Goal: Information Seeking & Learning: Learn about a topic

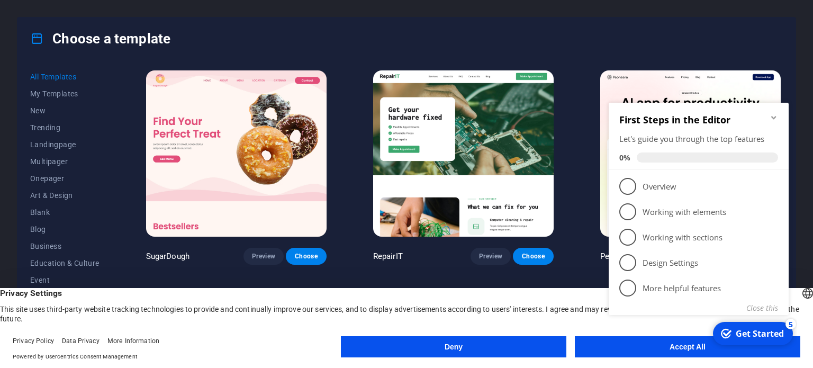
click at [515, 40] on div "Choose a template" at bounding box center [406, 38] width 778 height 42
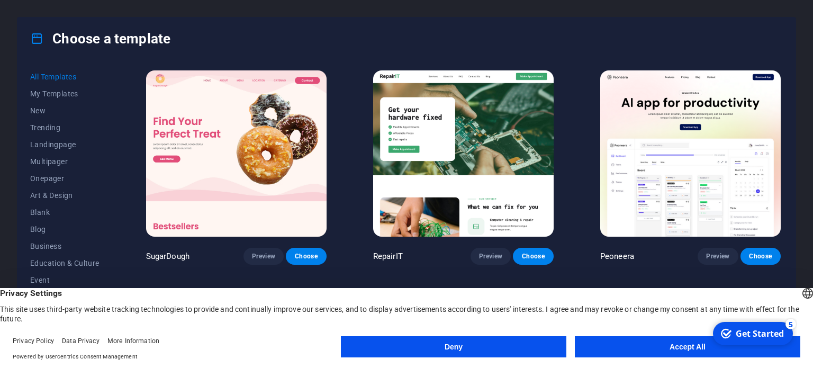
click at [647, 343] on button "Accept All" at bounding box center [688, 346] width 226 height 21
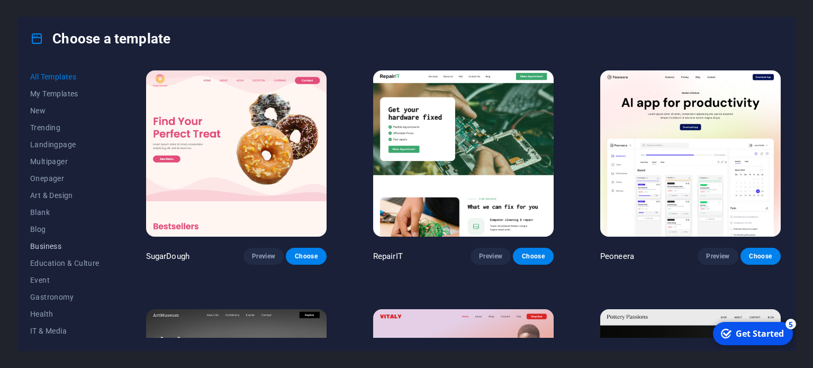
click at [51, 243] on span "Business" at bounding box center [64, 246] width 69 height 8
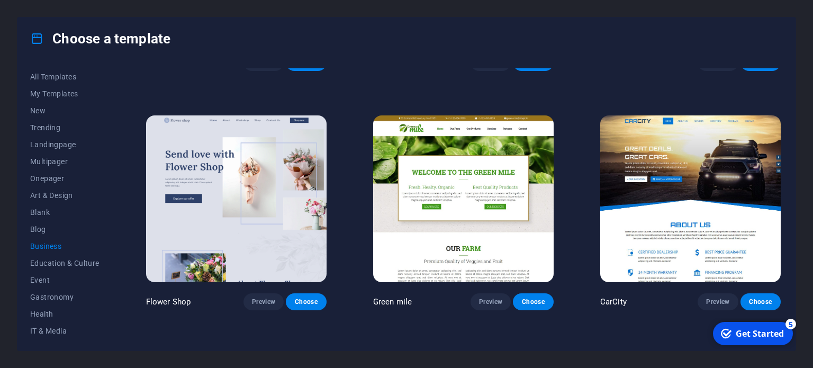
scroll to position [244, 0]
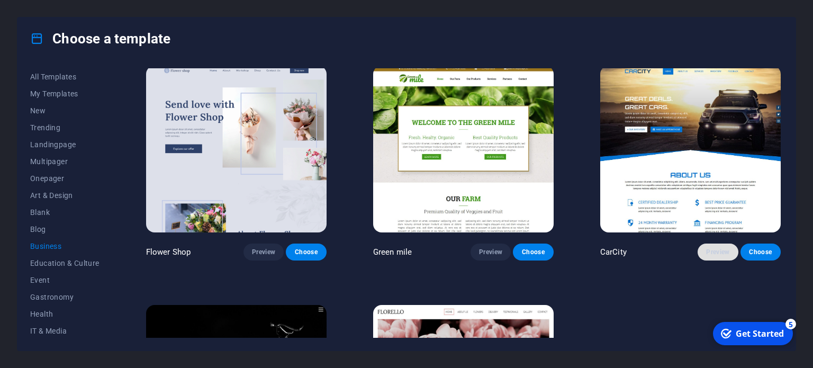
click at [714, 250] on span "Preview" at bounding box center [717, 252] width 23 height 8
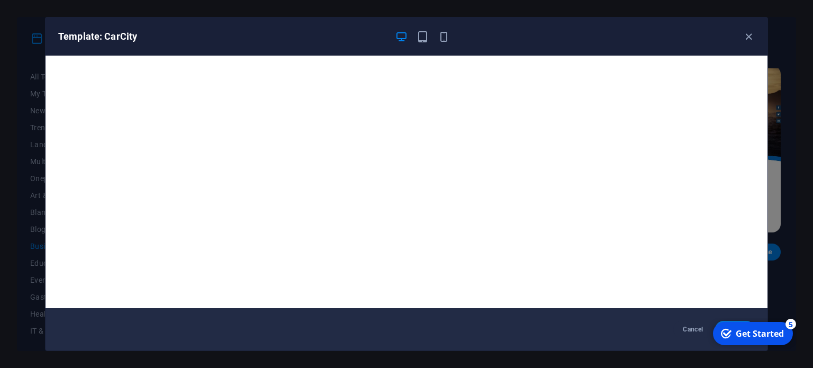
scroll to position [3, 0]
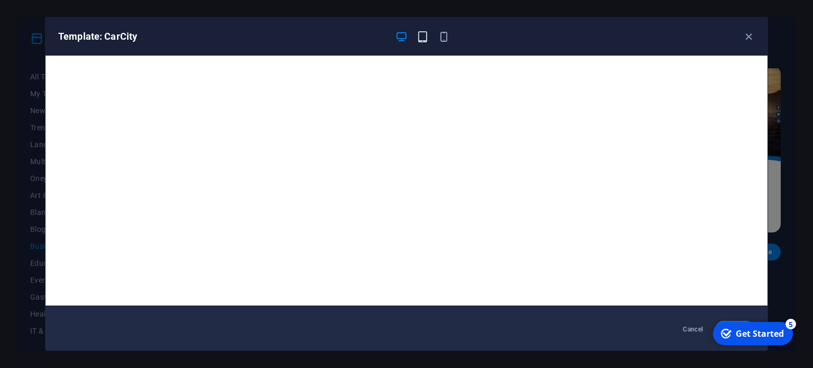
click at [423, 34] on icon "button" at bounding box center [423, 37] width 12 height 12
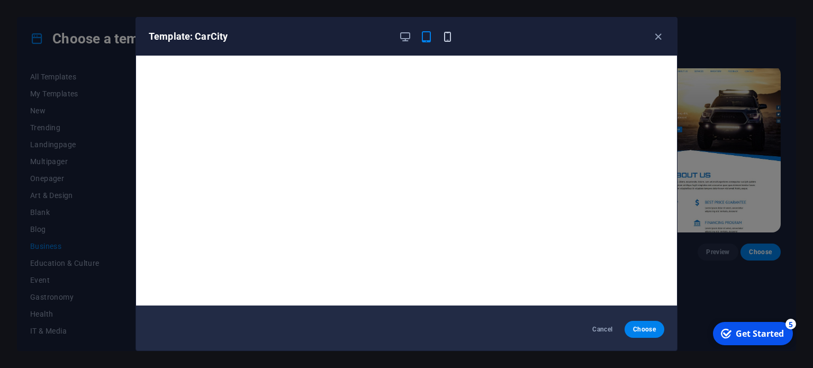
click at [450, 31] on icon "button" at bounding box center [448, 37] width 12 height 12
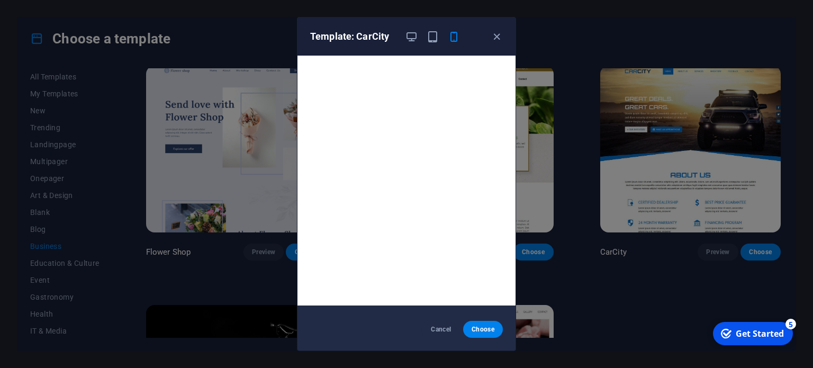
click at [656, 312] on div "Template: CarCity Cancel Choose" at bounding box center [406, 184] width 813 height 368
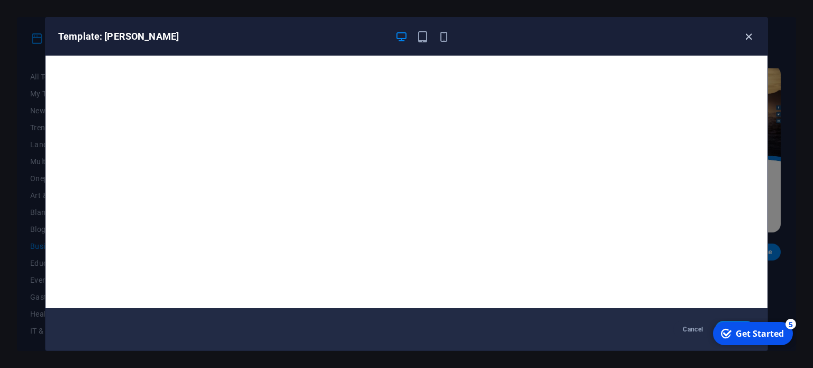
click at [747, 38] on icon "button" at bounding box center [749, 37] width 12 height 12
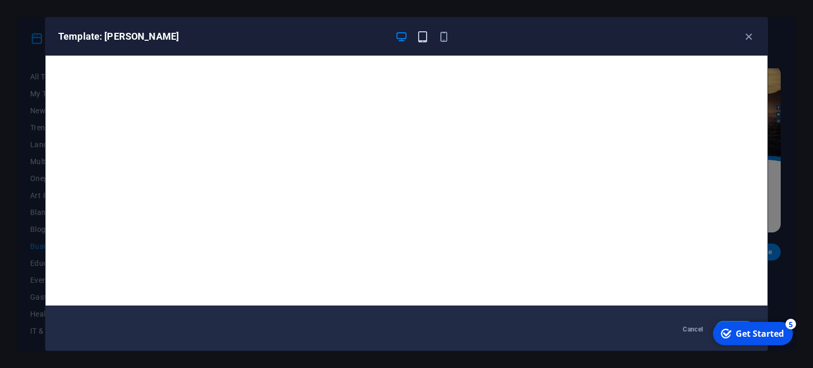
click at [423, 36] on icon "button" at bounding box center [423, 37] width 12 height 12
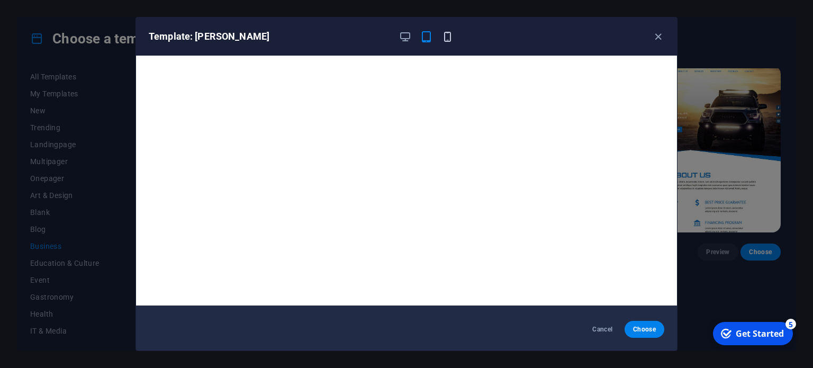
click at [446, 39] on icon "button" at bounding box center [448, 37] width 12 height 12
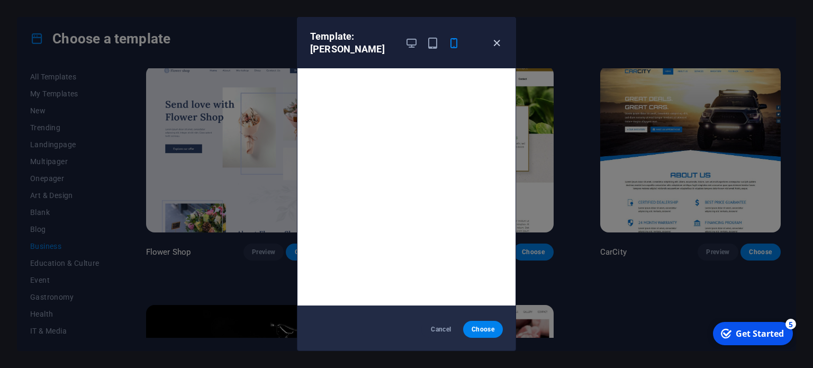
click at [496, 38] on icon "button" at bounding box center [497, 43] width 12 height 12
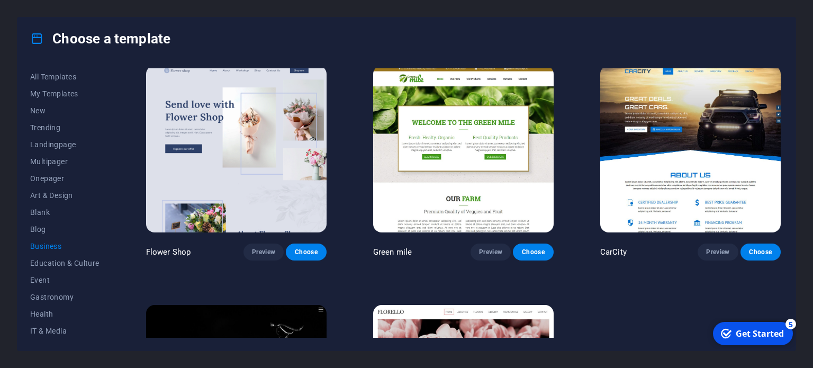
scroll to position [0, 0]
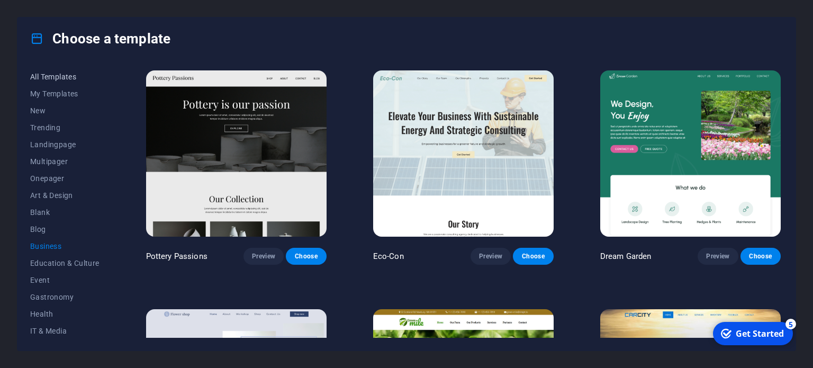
click at [53, 80] on span "All Templates" at bounding box center [64, 77] width 69 height 8
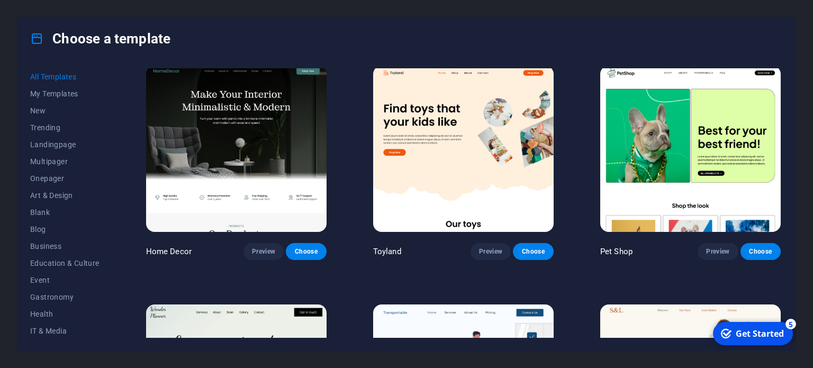
scroll to position [484, 0]
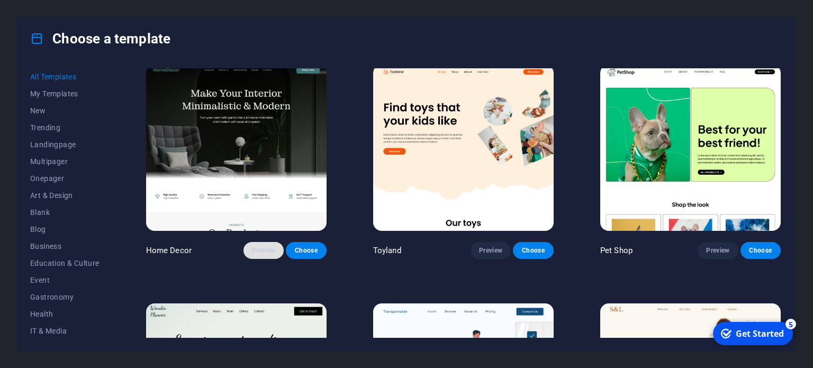
click at [270, 248] on span "Preview" at bounding box center [263, 250] width 23 height 8
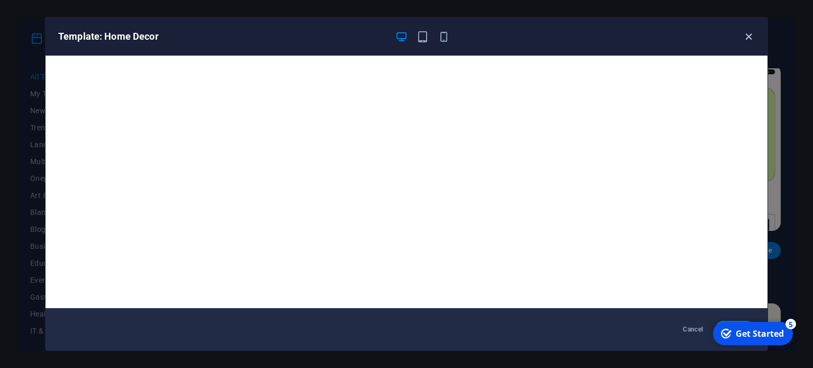
click at [751, 35] on icon "button" at bounding box center [749, 37] width 12 height 12
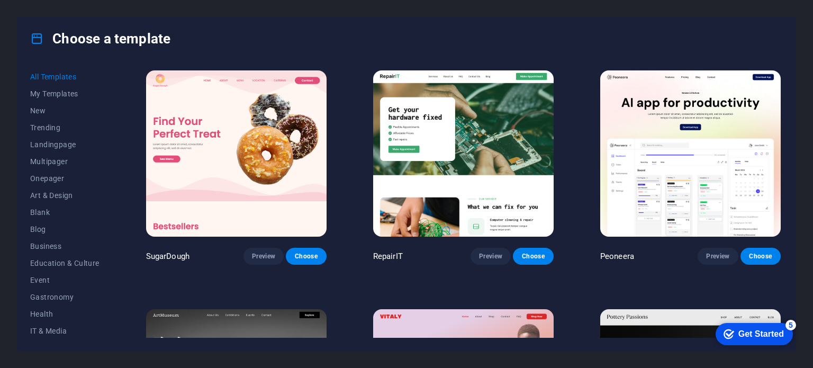
click at [762, 336] on div "Get Started" at bounding box center [762, 334] width 46 height 10
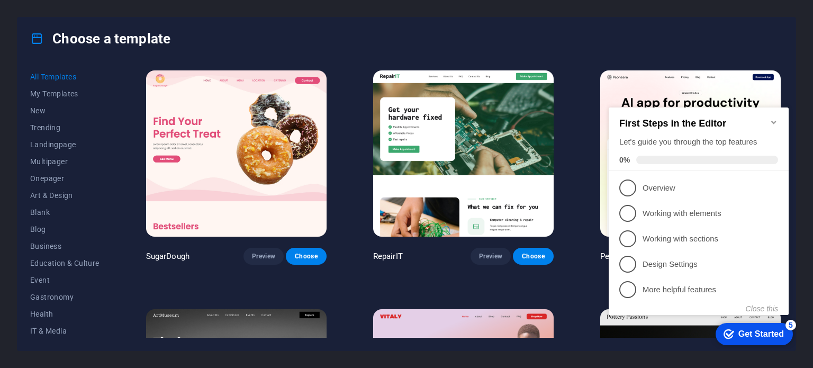
click at [762, 336] on div "Get Started" at bounding box center [762, 334] width 46 height 10
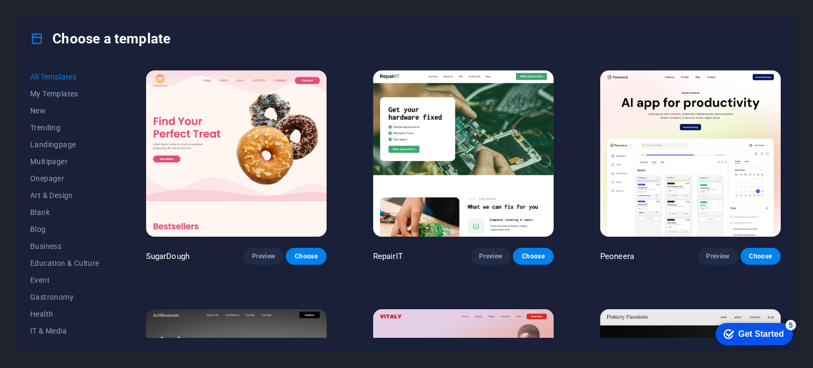
click at [762, 336] on div "Get Started" at bounding box center [762, 334] width 46 height 10
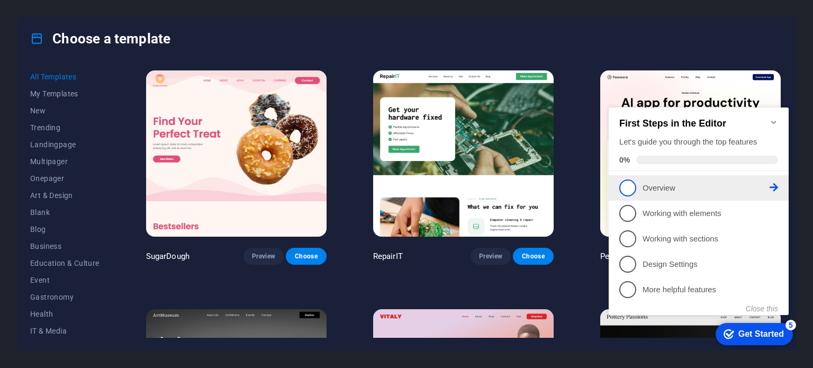
click at [637, 185] on span "1" at bounding box center [628, 188] width 17 height 17
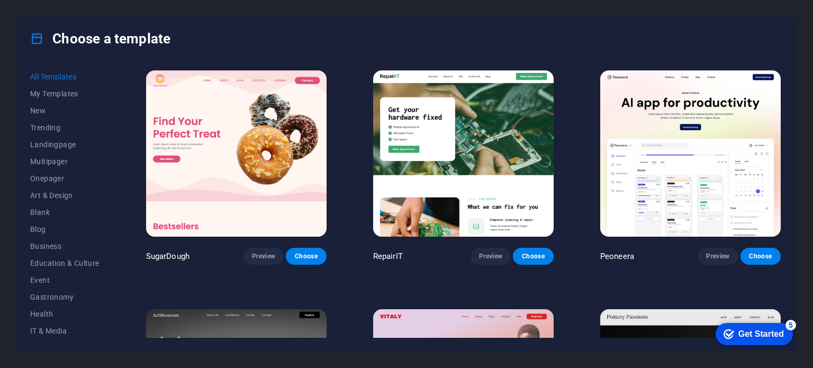
click at [739, 335] on div "Get Started" at bounding box center [762, 334] width 46 height 10
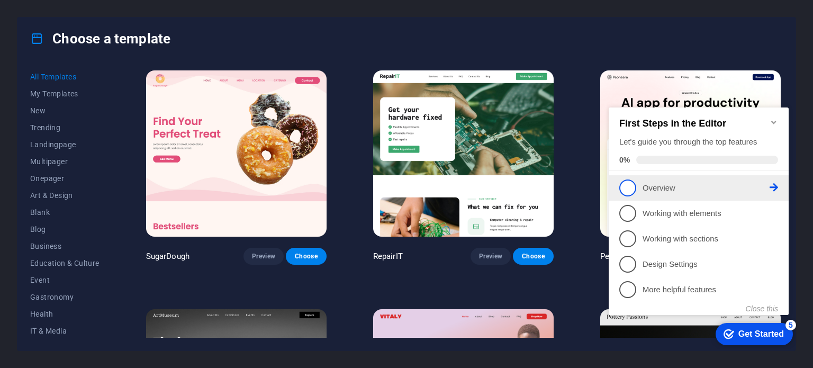
click at [776, 183] on icon at bounding box center [774, 187] width 8 height 8
